Goal: Task Accomplishment & Management: Use online tool/utility

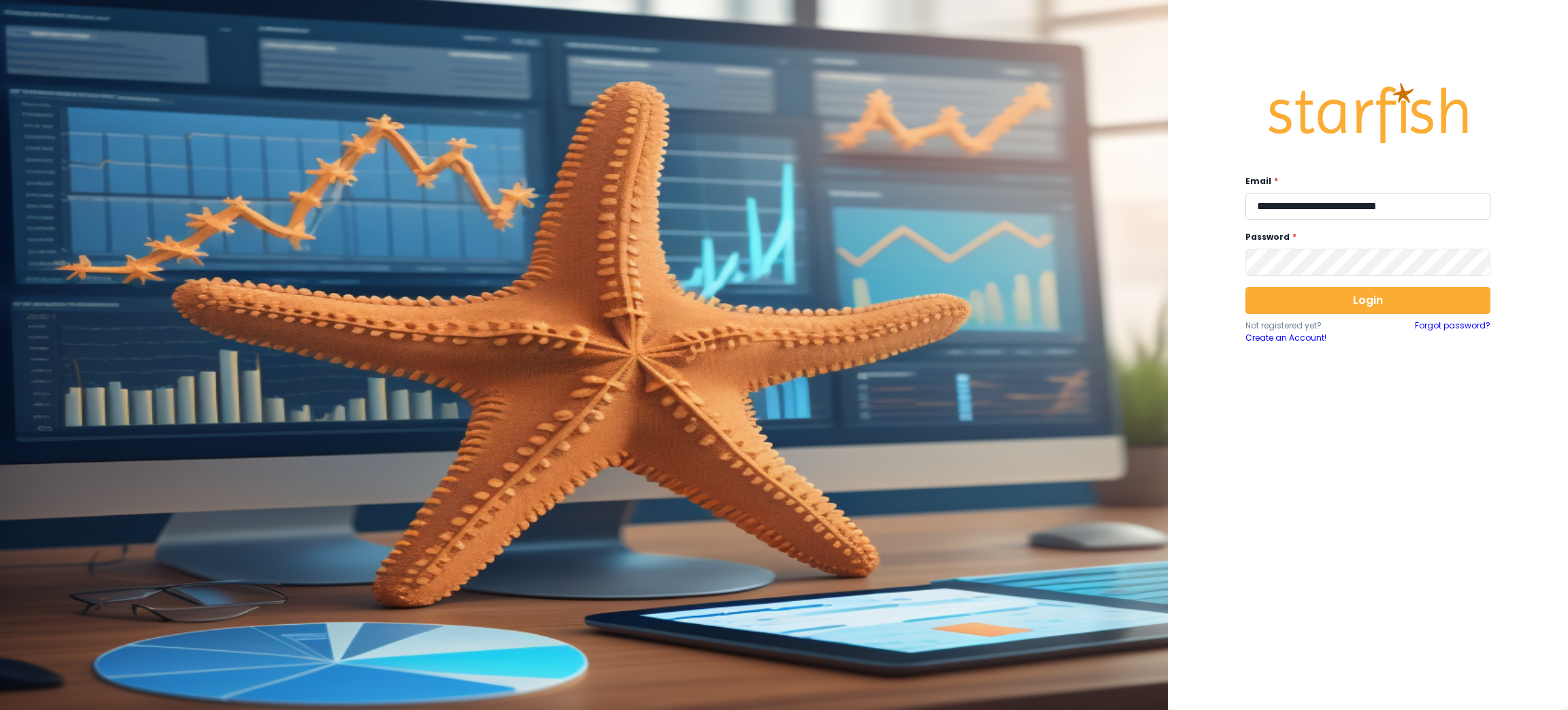
click at [1336, 209] on input "**********" at bounding box center [1367, 206] width 245 height 27
click at [1336, 209] on input "**" at bounding box center [1367, 206] width 245 height 27
type input "**********"
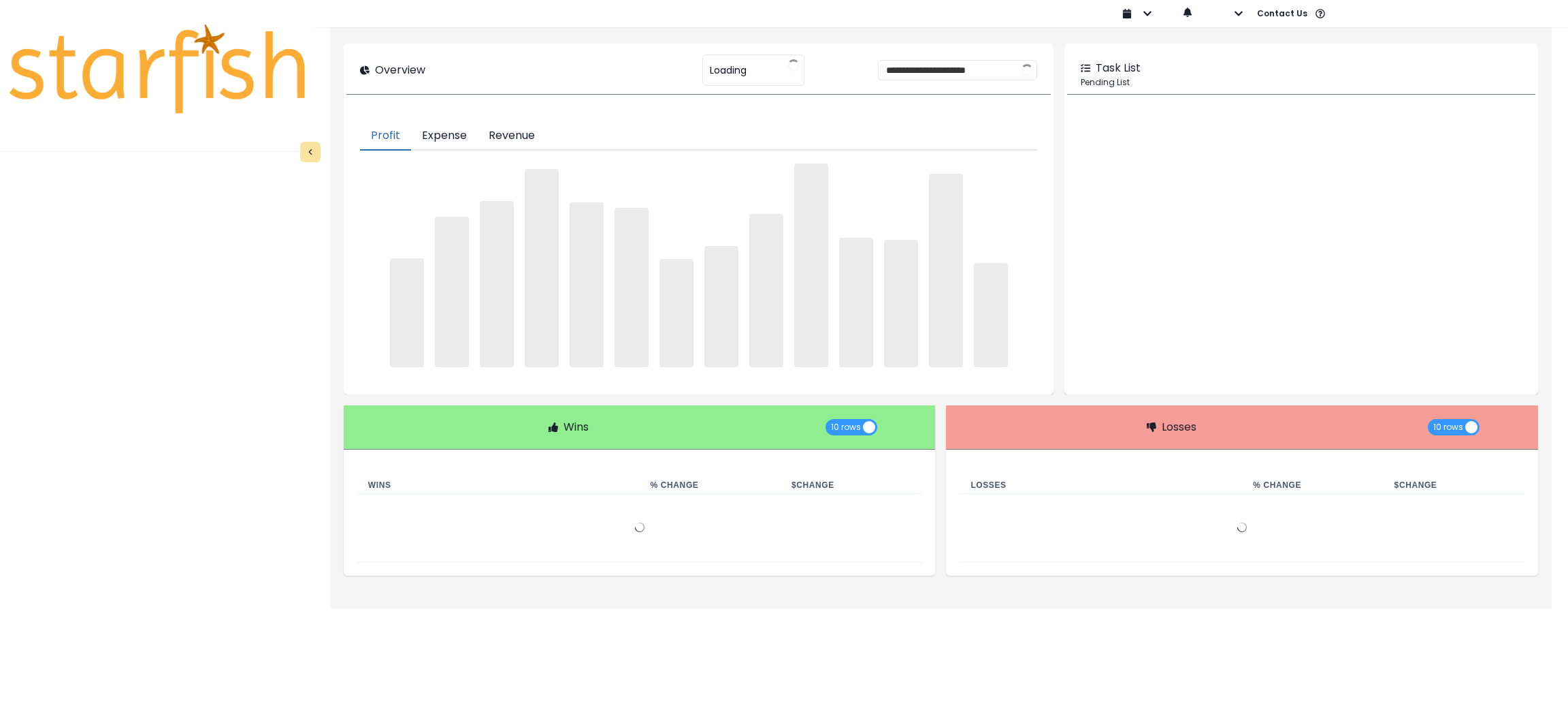
type input "********"
